Goal: Obtain resource: Download file/media

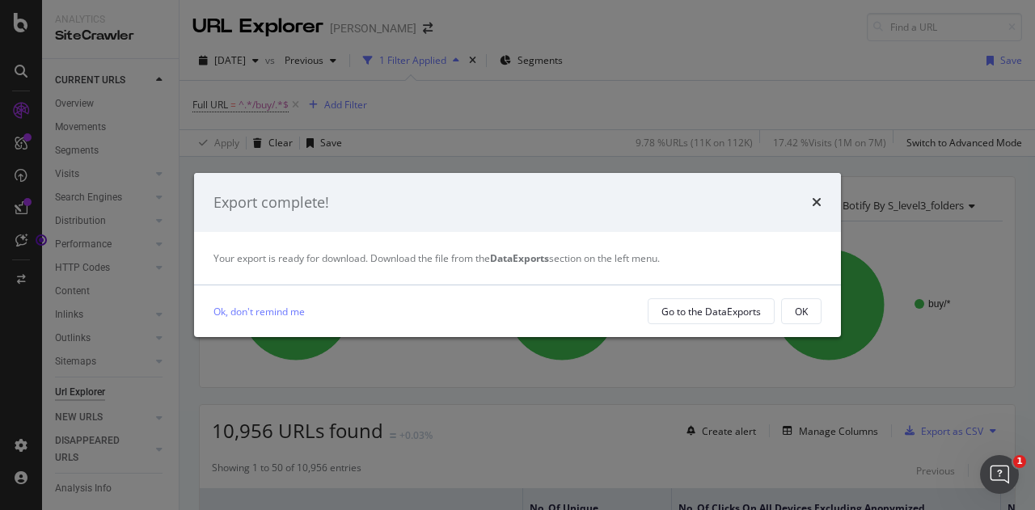
scroll to position [205, 0]
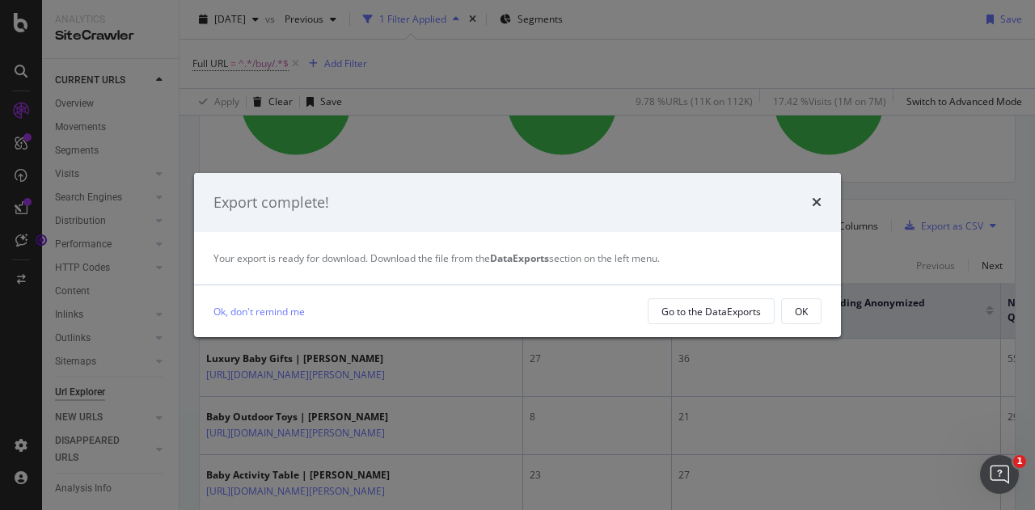
click at [816, 316] on button "OK" at bounding box center [801, 311] width 40 height 26
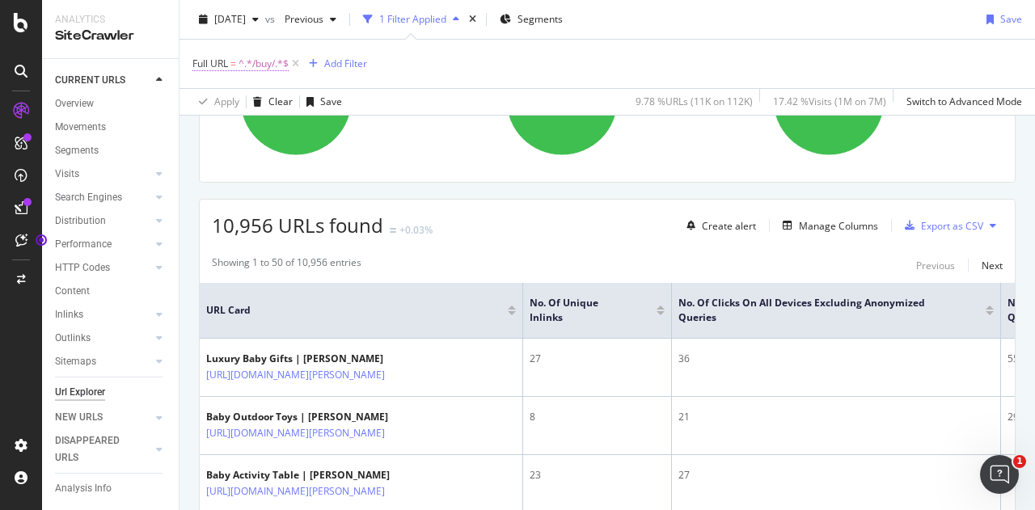
click at [272, 56] on span "^.*/buy/.*$" at bounding box center [263, 64] width 50 height 23
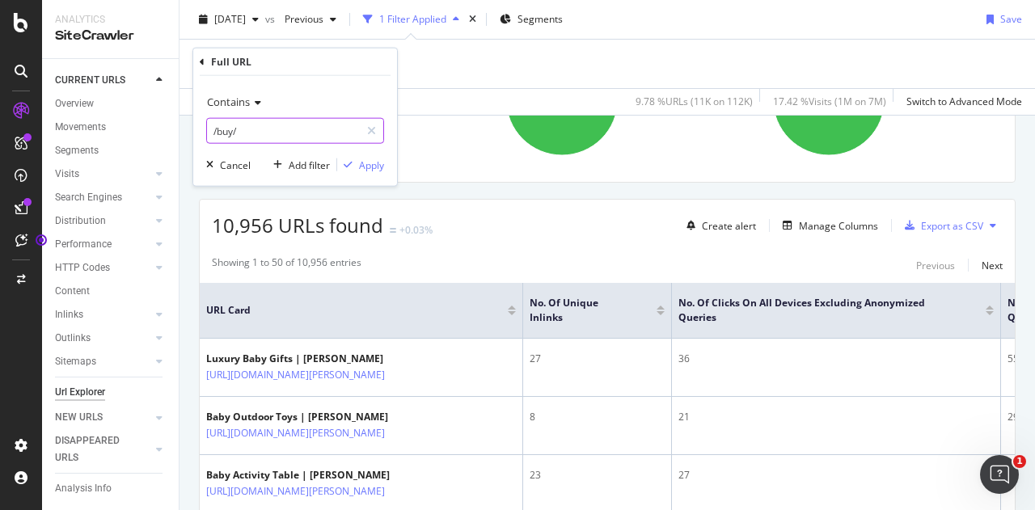
click at [280, 140] on input "/buy/" at bounding box center [283, 131] width 153 height 26
type input "/p/"
click at [363, 172] on button "Apply" at bounding box center [360, 165] width 47 height 16
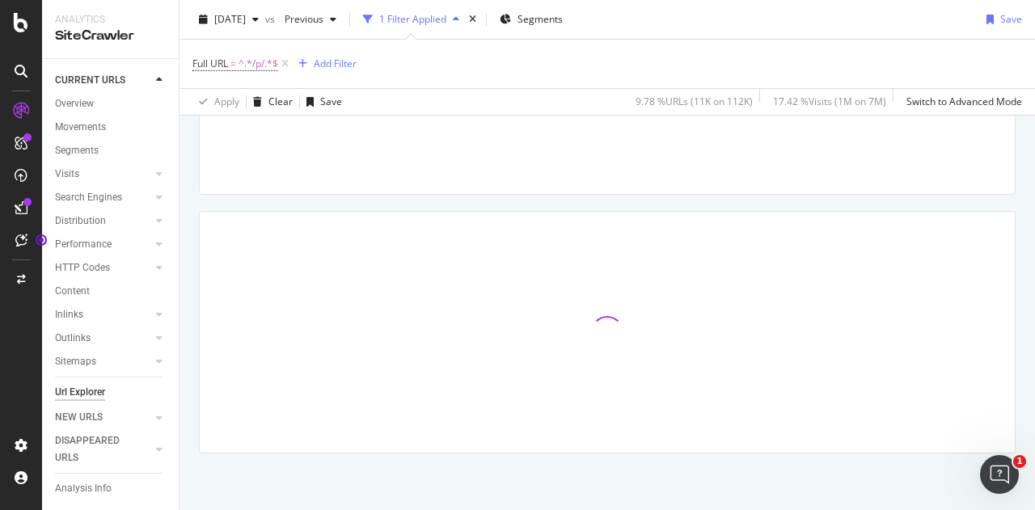
click at [372, 168] on div at bounding box center [341, 111] width 258 height 141
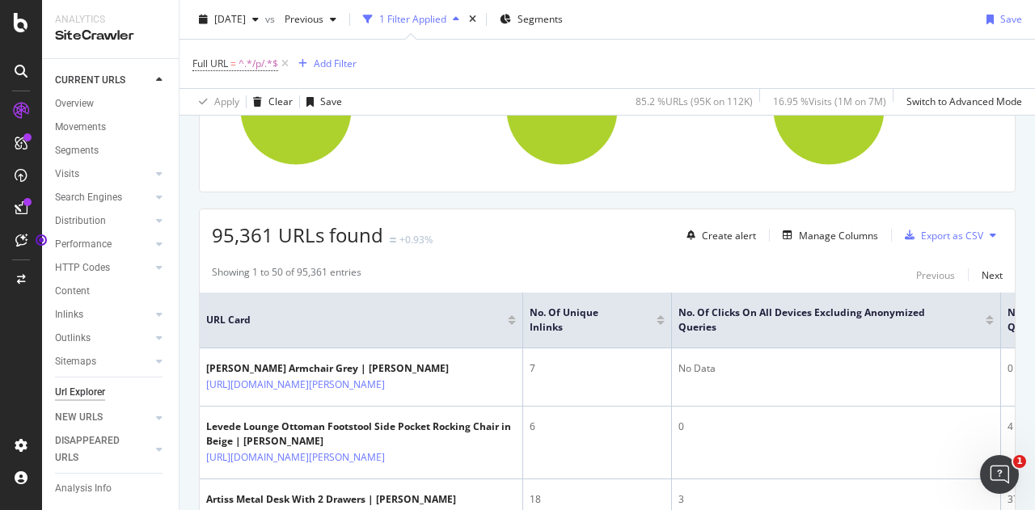
scroll to position [197, 0]
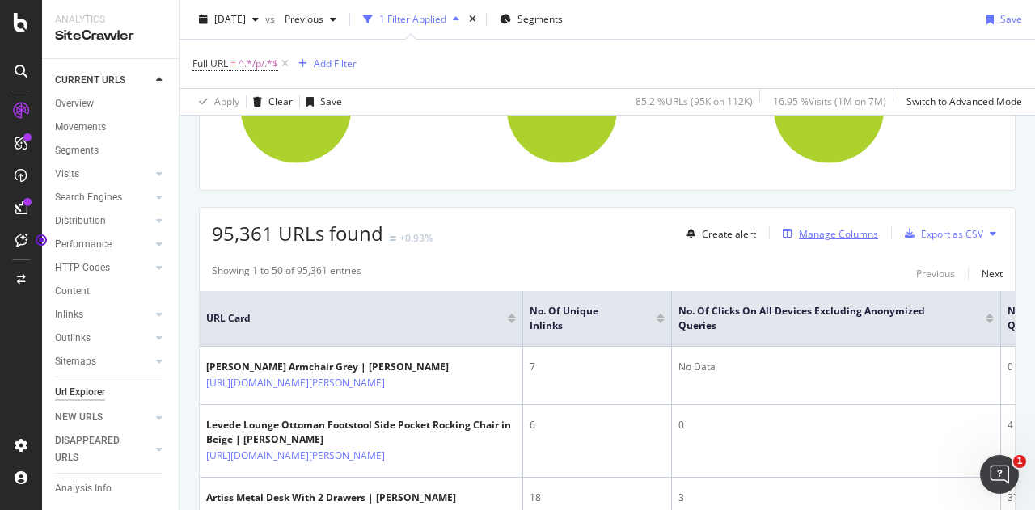
click at [803, 228] on div "Manage Columns" at bounding box center [838, 234] width 79 height 14
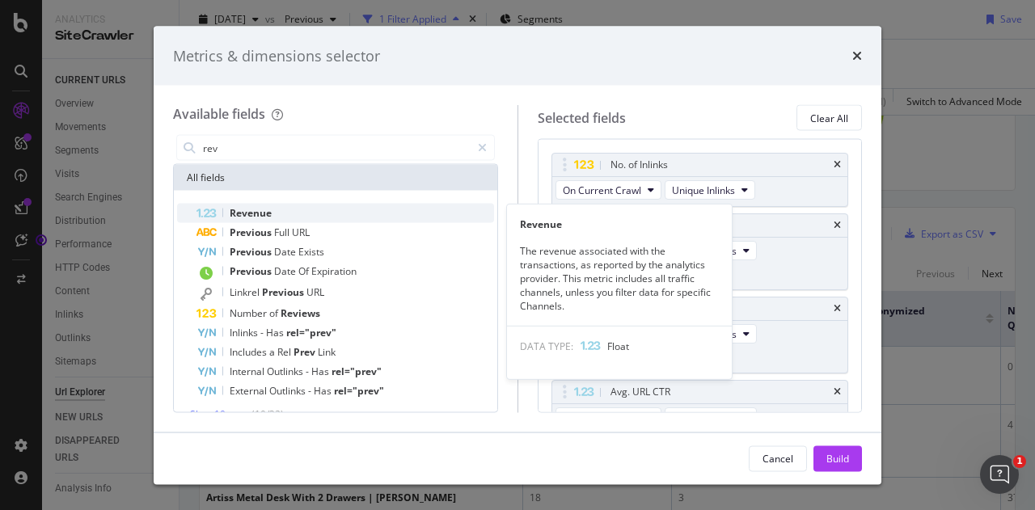
type input "rev"
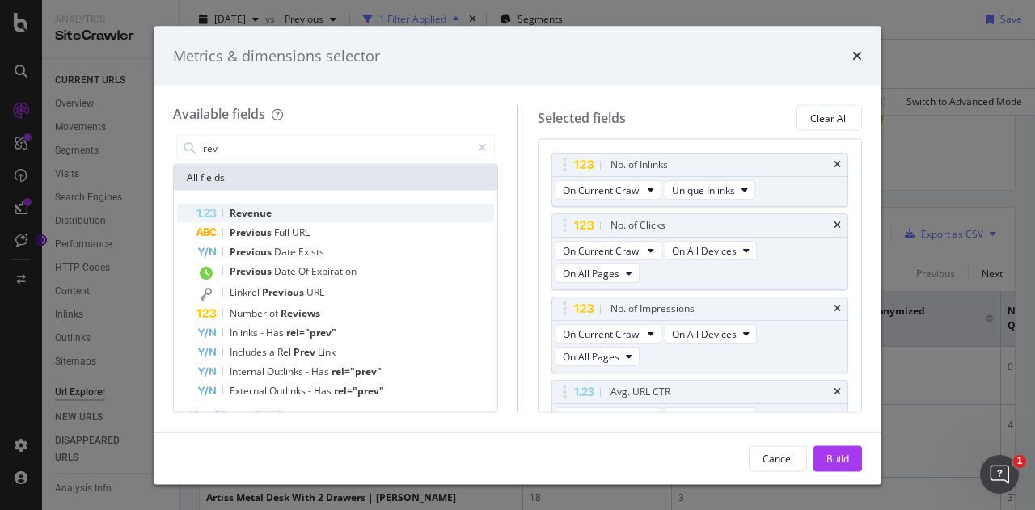
click at [378, 216] on div "Revenue" at bounding box center [344, 213] width 297 height 19
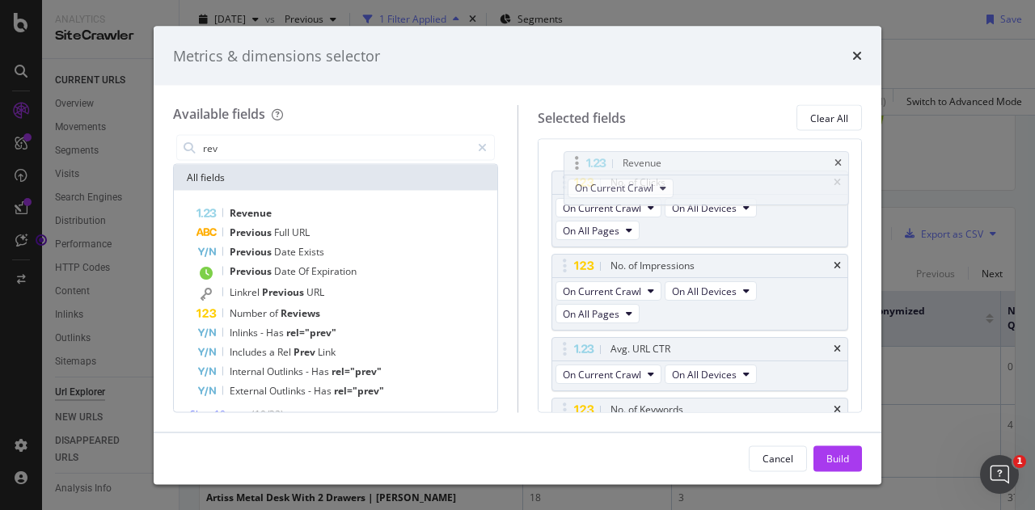
scroll to position [79, 0]
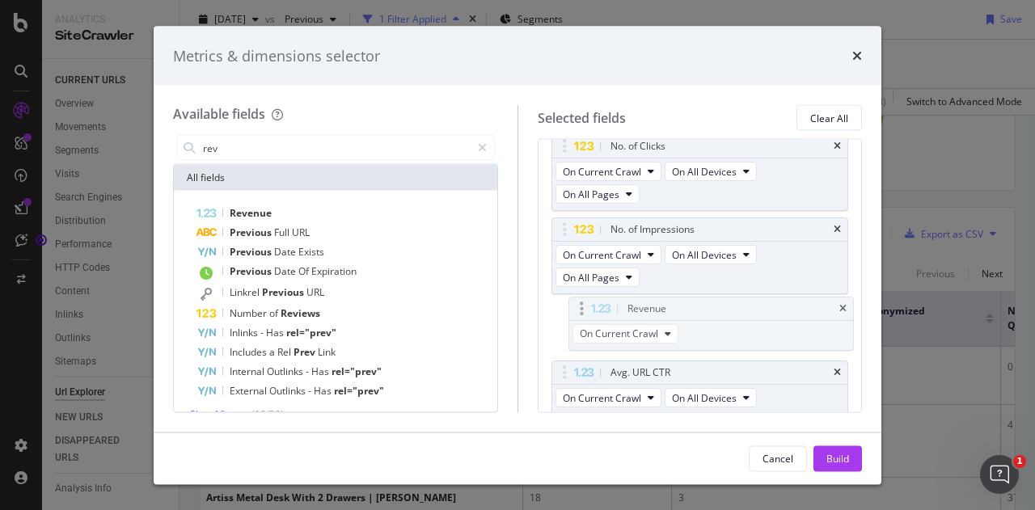
drag, startPoint x: 559, startPoint y: 368, endPoint x: 575, endPoint y: 303, distance: 66.5
click at [575, 303] on body "Analytics SiteCrawler CURRENT URLS Overview Movements Segments Visits Analysis …" at bounding box center [517, 255] width 1035 height 510
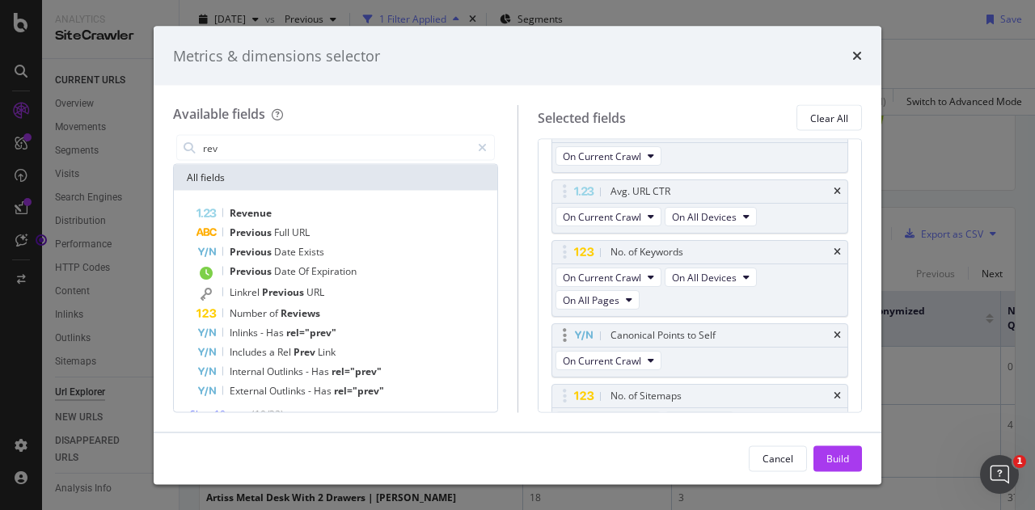
scroll to position [516, 0]
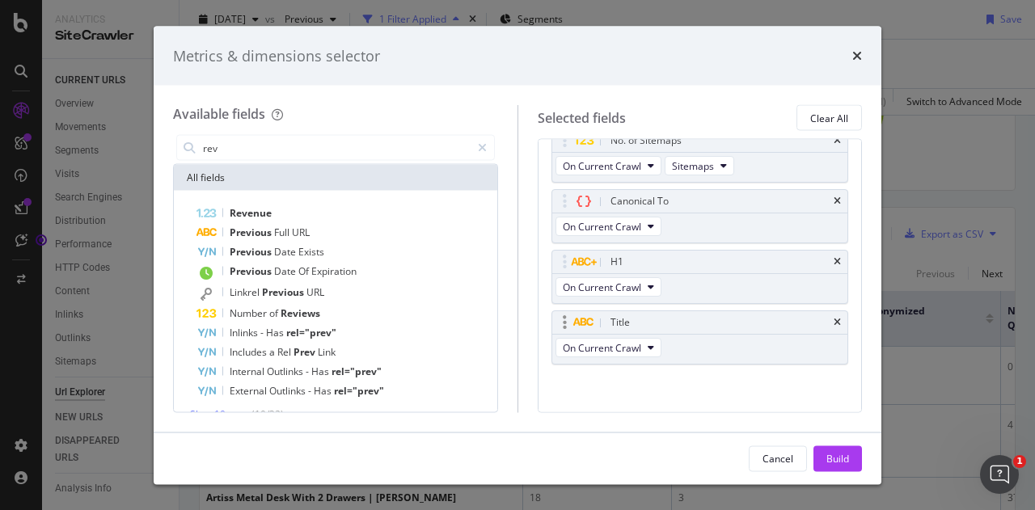
click at [820, 316] on div "Title" at bounding box center [700, 323] width 296 height 23
click at [833, 258] on icon "times" at bounding box center [836, 263] width 7 height 10
click at [833, 257] on icon "times" at bounding box center [836, 262] width 7 height 10
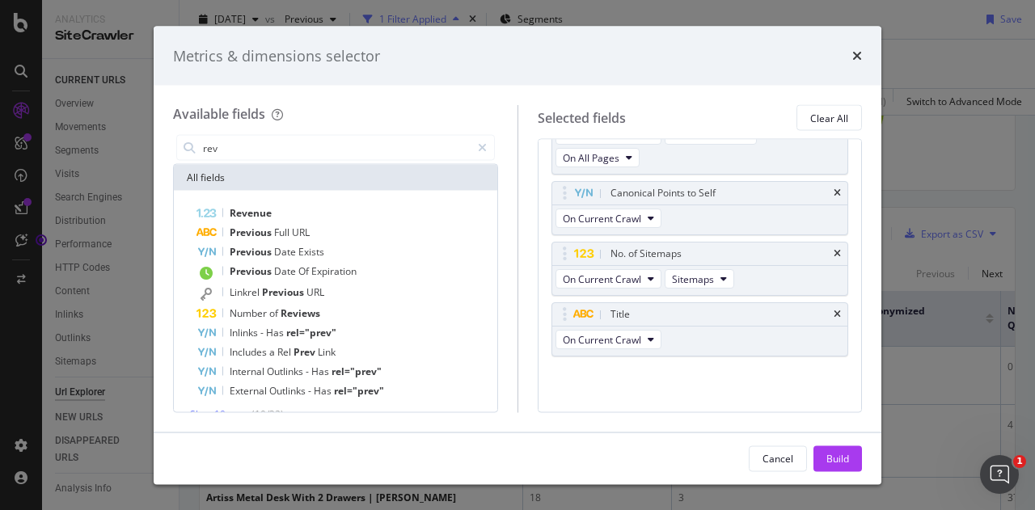
scroll to position [396, 0]
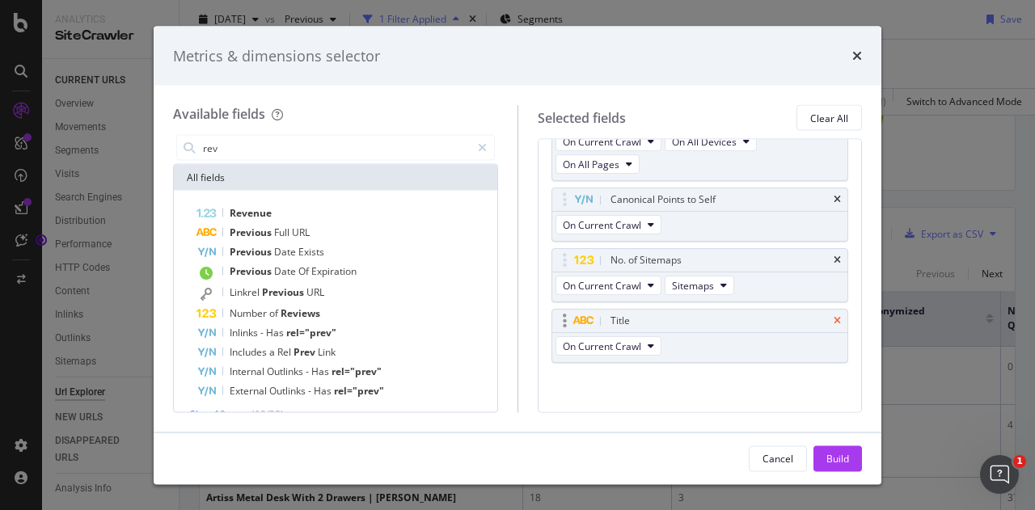
click at [833, 317] on icon "times" at bounding box center [836, 322] width 7 height 10
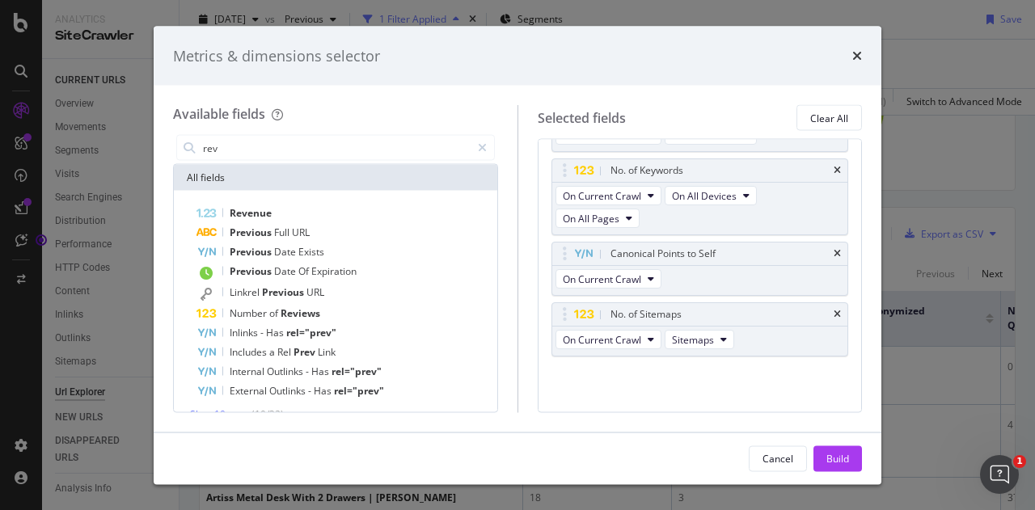
scroll to position [336, 0]
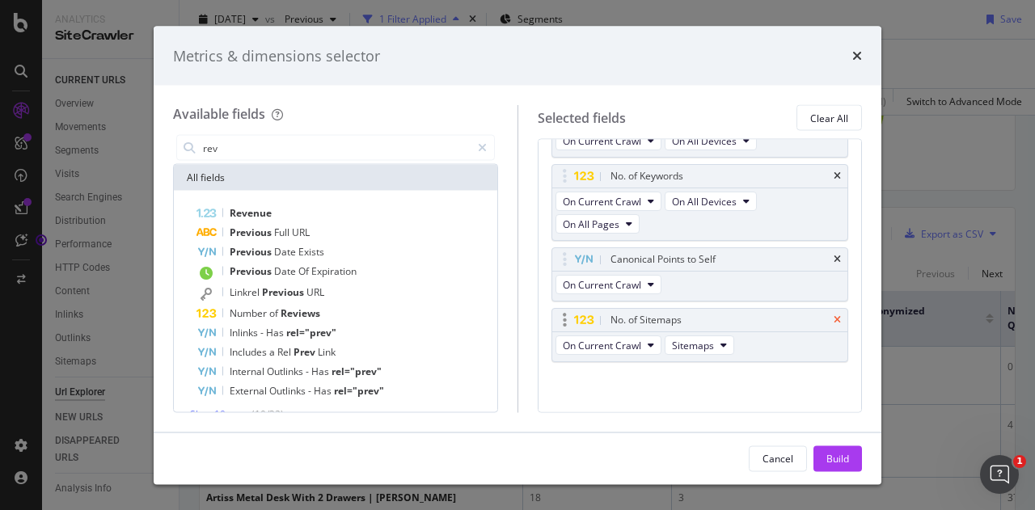
click at [833, 316] on icon "times" at bounding box center [836, 321] width 7 height 10
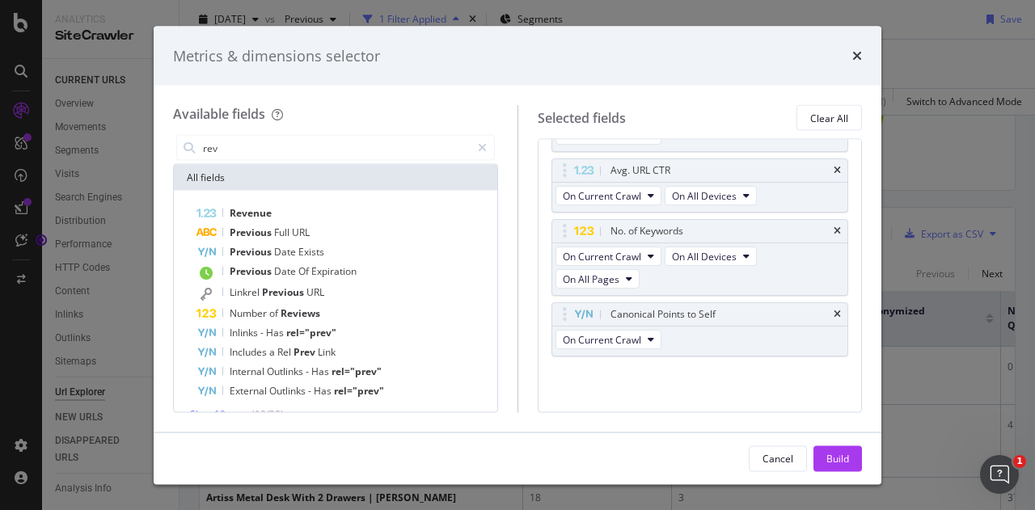
scroll to position [276, 0]
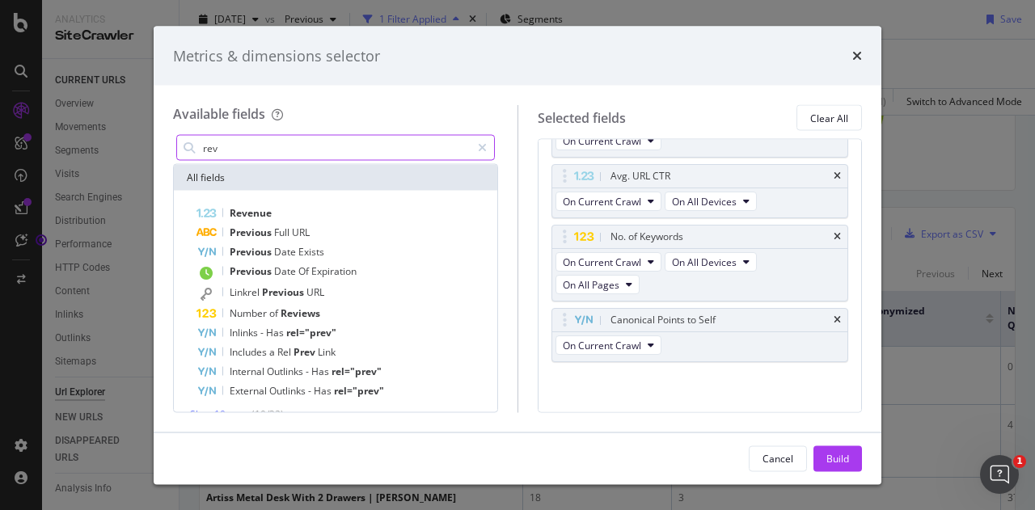
click at [378, 141] on input "rev" at bounding box center [335, 148] width 269 height 24
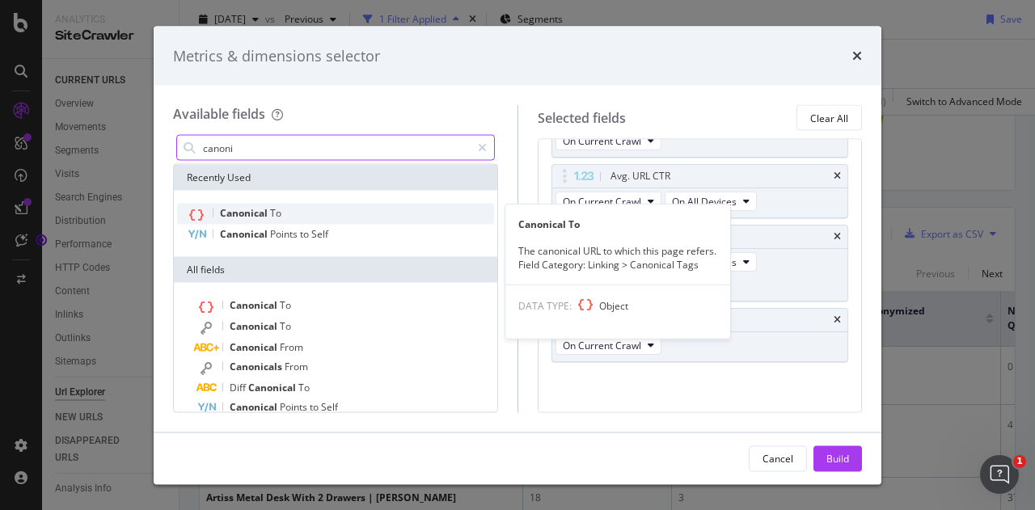
type input "canoni"
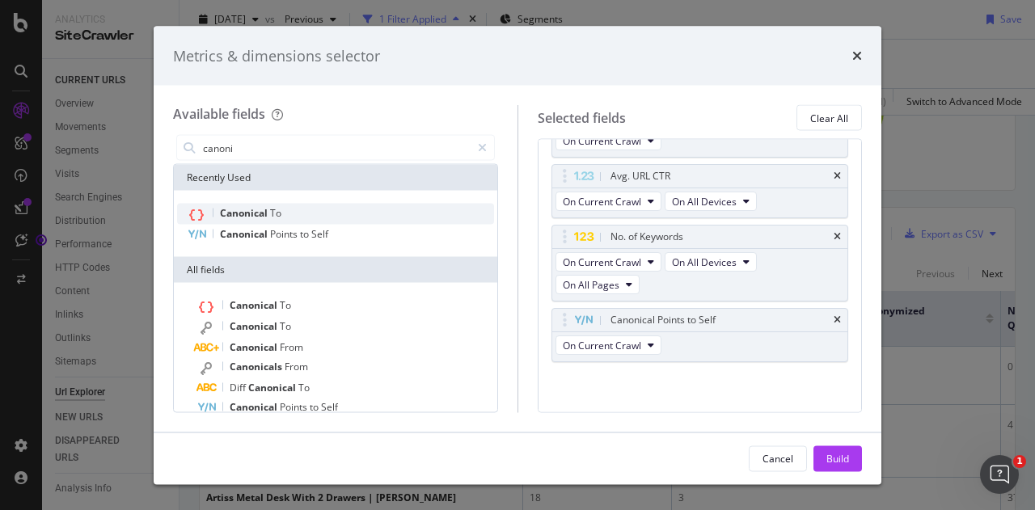
click at [330, 211] on div "Canonical To" at bounding box center [335, 214] width 317 height 21
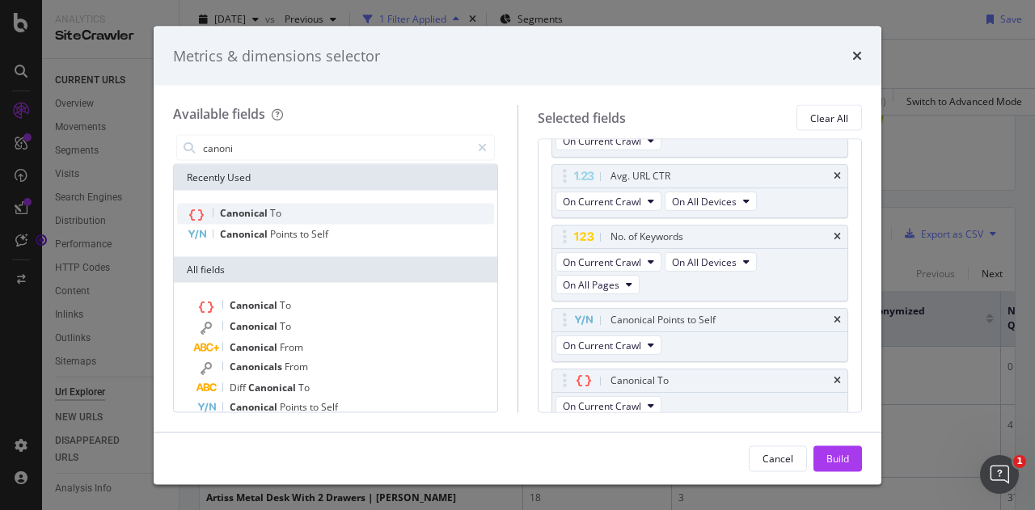
scroll to position [336, 0]
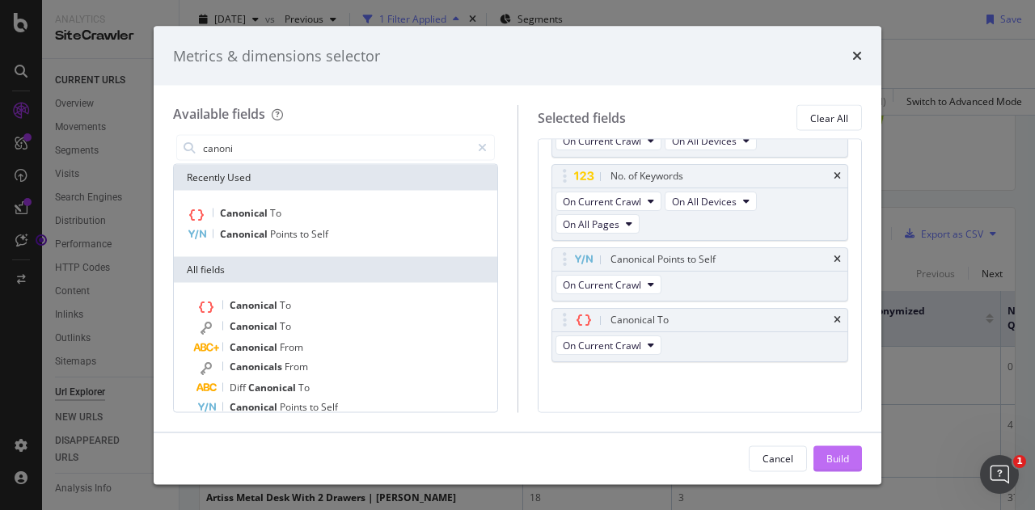
click at [841, 459] on div "Build" at bounding box center [837, 458] width 23 height 14
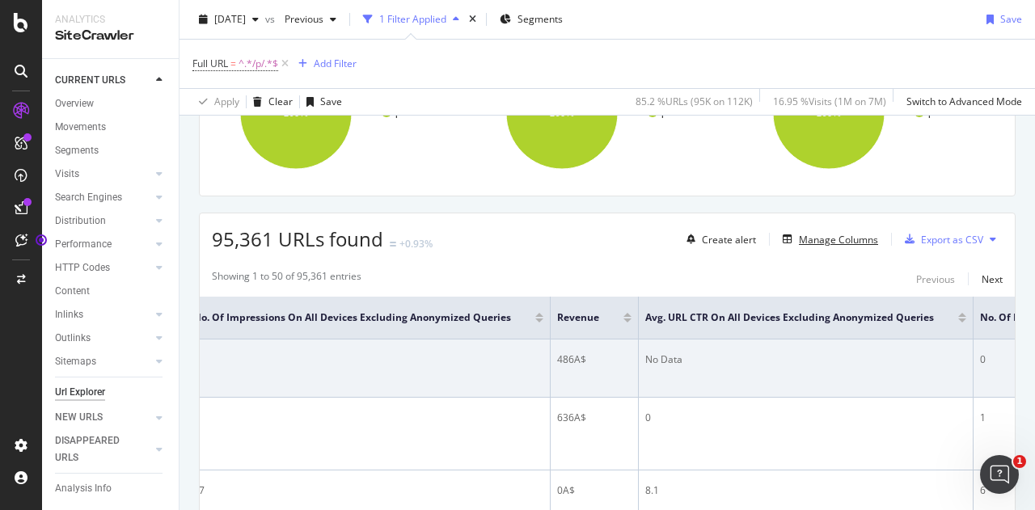
scroll to position [0, 899]
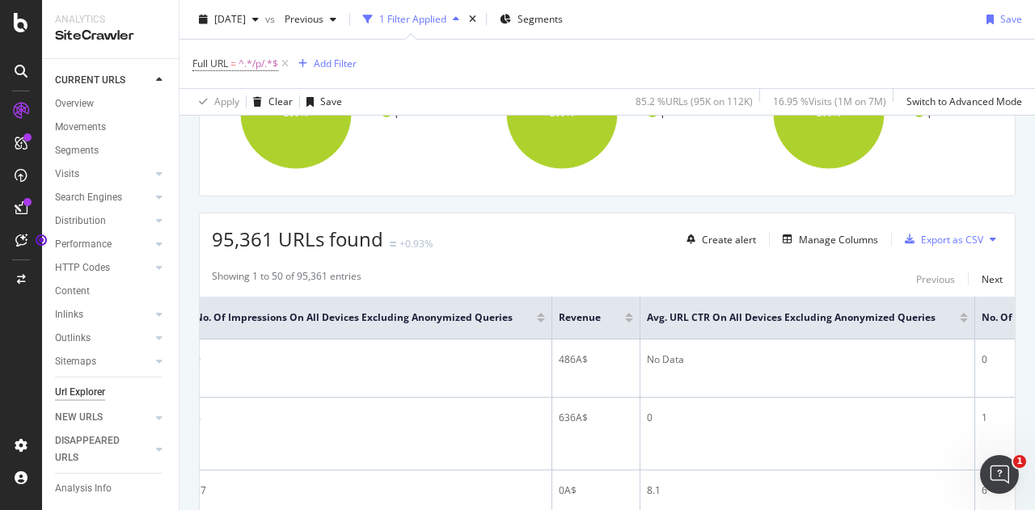
click at [625, 318] on div at bounding box center [629, 320] width 8 height 4
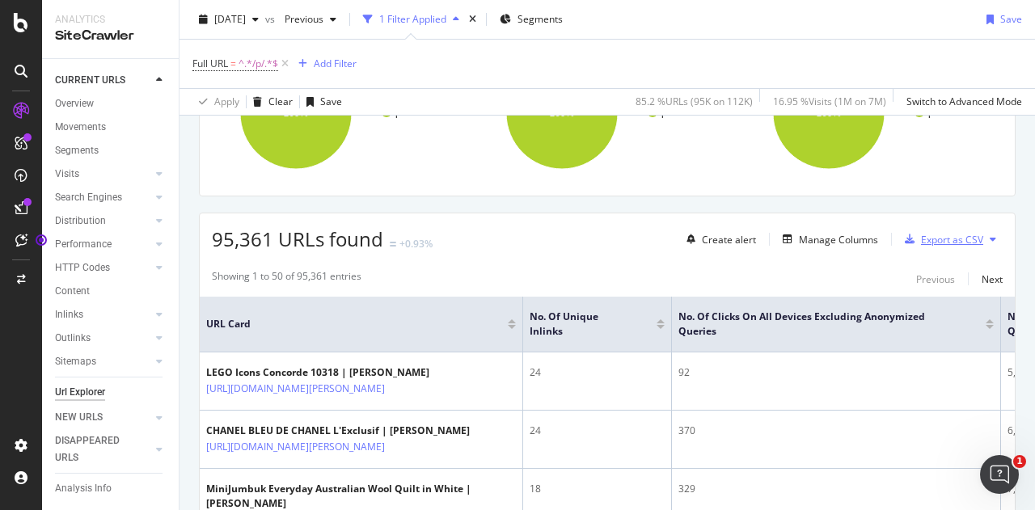
click at [921, 238] on div "Export as CSV" at bounding box center [952, 240] width 62 height 14
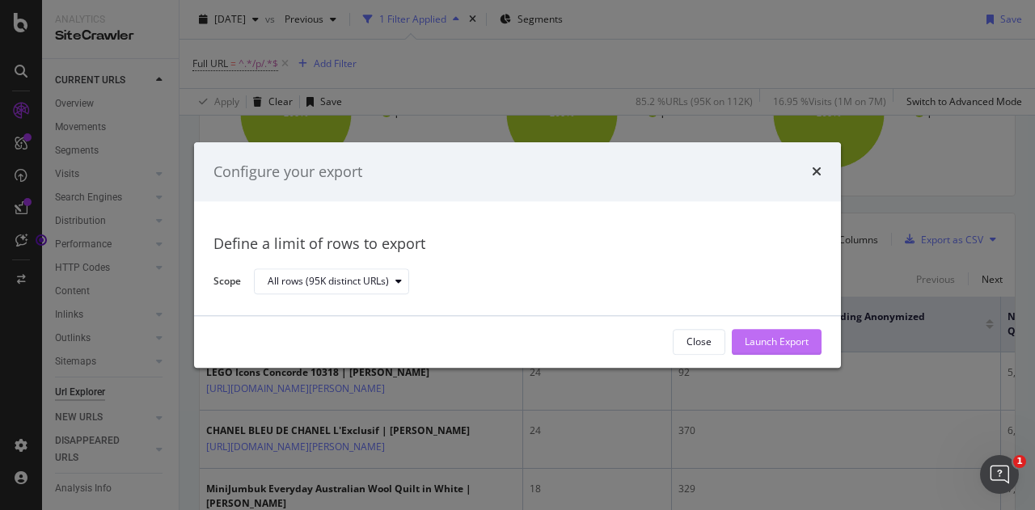
click at [785, 337] on div "Launch Export" at bounding box center [776, 342] width 64 height 14
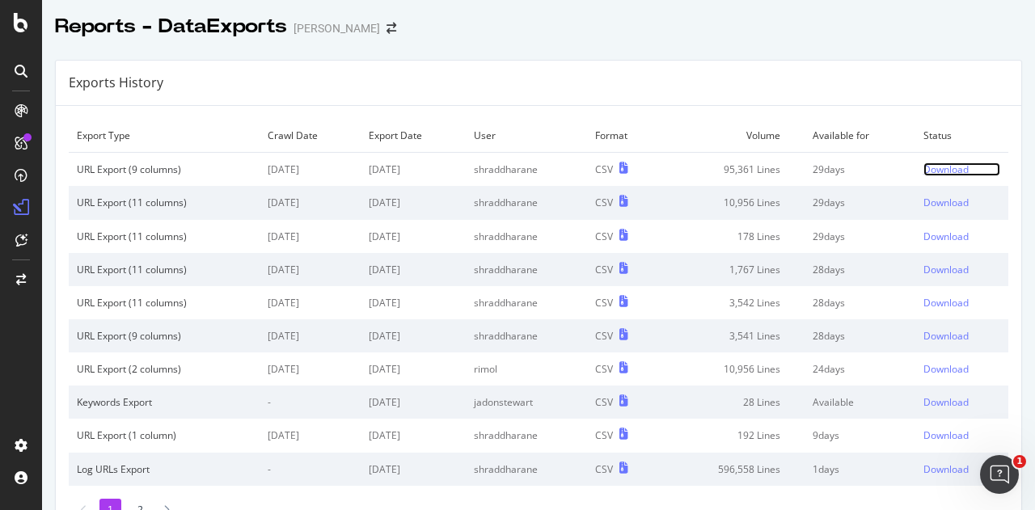
click at [923, 166] on div "Download" at bounding box center [945, 169] width 45 height 14
